Goal: Information Seeking & Learning: Learn about a topic

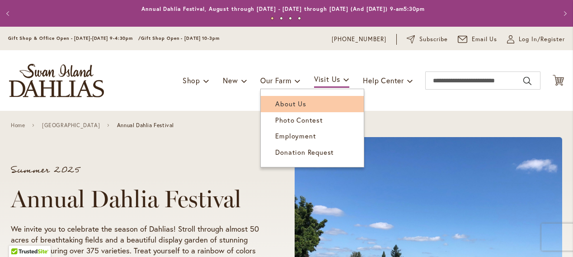
click at [278, 100] on span "About Us" at bounding box center [290, 103] width 31 height 9
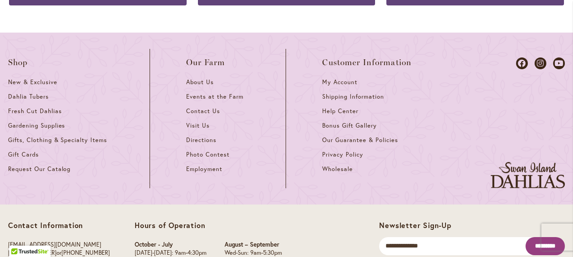
scroll to position [1208, 0]
